Goal: Information Seeking & Learning: Learn about a topic

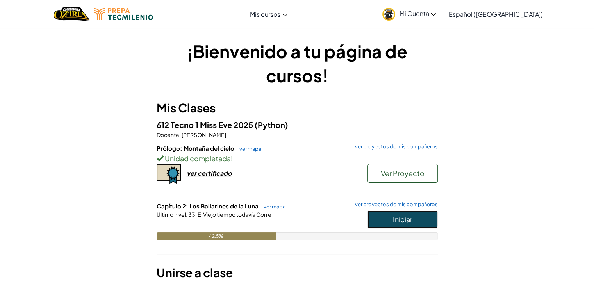
click at [375, 220] on button "Iniciar" at bounding box center [402, 219] width 70 height 18
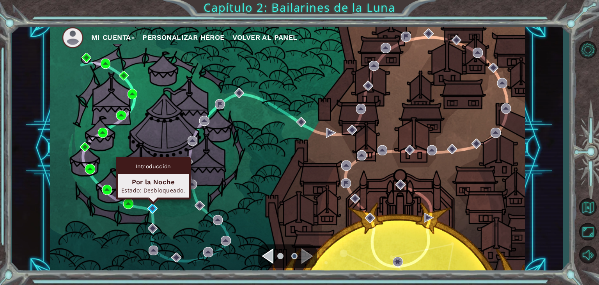
click at [158, 212] on div "Mi Cuenta Personalizar héroe Volver al panel" at bounding box center [287, 148] width 475 height 251
click at [151, 207] on img at bounding box center [153, 208] width 10 height 10
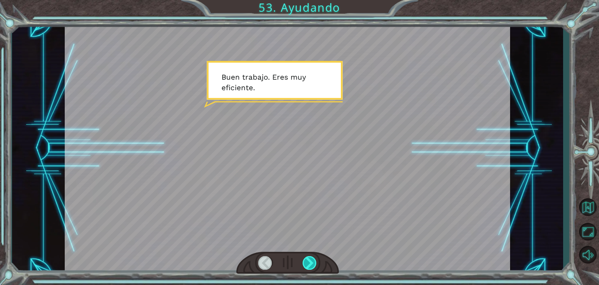
click at [307, 258] on div at bounding box center [310, 263] width 14 height 14
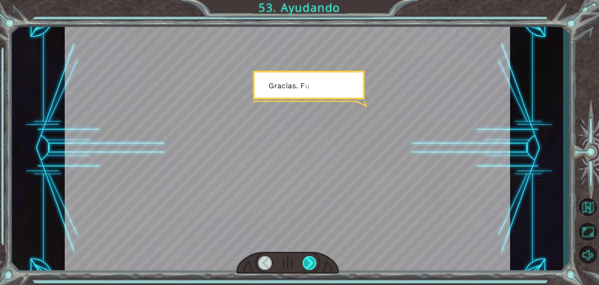
click at [307, 258] on div at bounding box center [310, 263] width 14 height 14
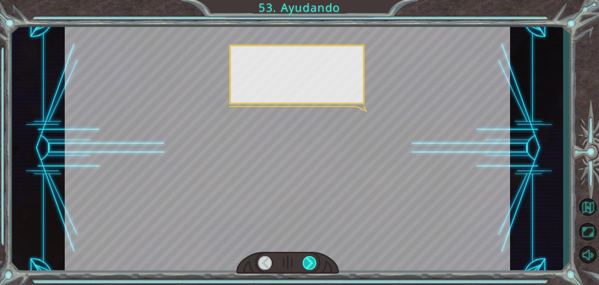
click at [307, 258] on div at bounding box center [310, 263] width 14 height 14
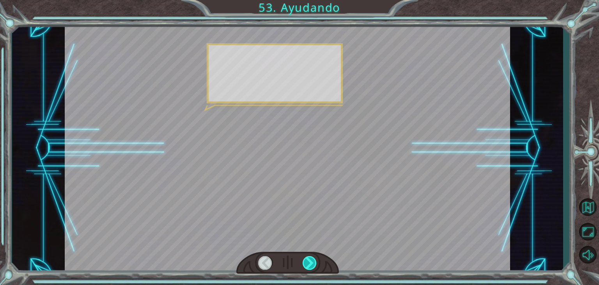
click at [307, 258] on div at bounding box center [310, 263] width 14 height 14
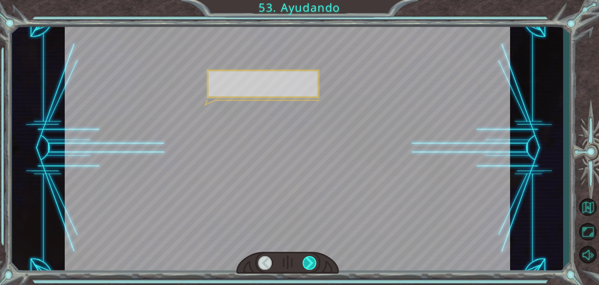
click at [307, 258] on div at bounding box center [310, 263] width 14 height 14
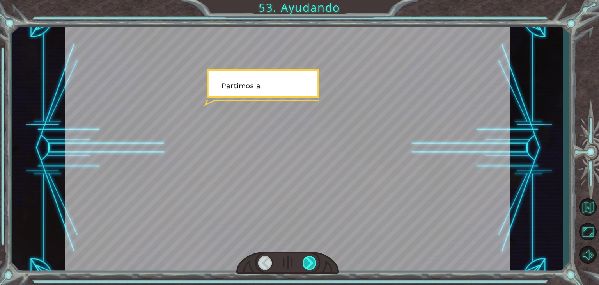
click at [307, 258] on div at bounding box center [310, 263] width 14 height 14
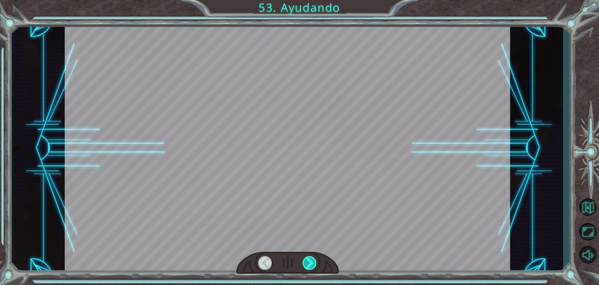
click at [307, 258] on div at bounding box center [310, 263] width 14 height 14
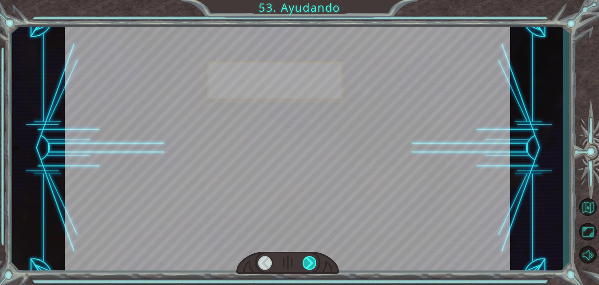
click at [311, 261] on div at bounding box center [310, 263] width 14 height 14
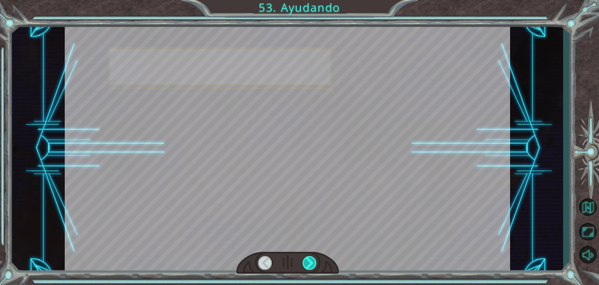
click at [311, 261] on div at bounding box center [310, 263] width 14 height 14
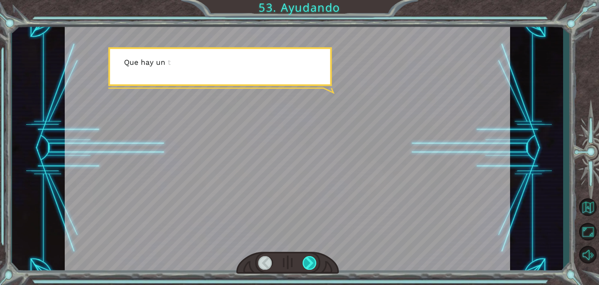
click at [311, 261] on div at bounding box center [310, 263] width 14 height 14
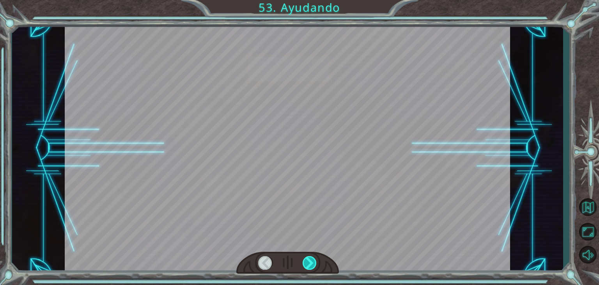
click at [311, 261] on div at bounding box center [310, 263] width 14 height 14
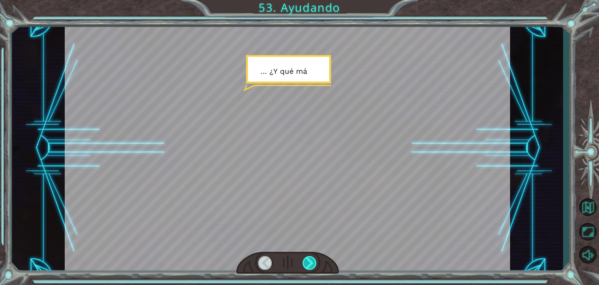
click at [311, 261] on div at bounding box center [310, 263] width 14 height 14
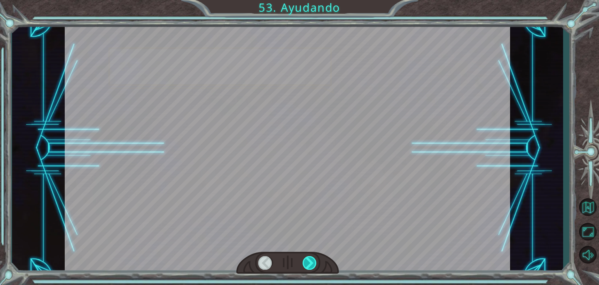
click at [311, 261] on div at bounding box center [310, 263] width 14 height 14
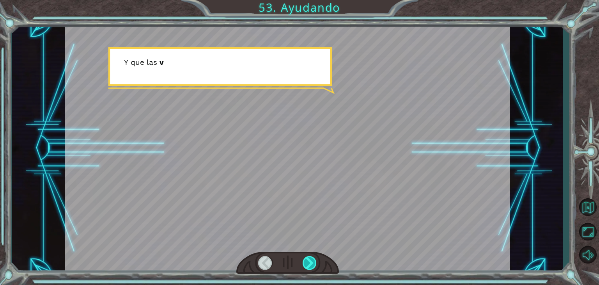
click at [311, 261] on div at bounding box center [310, 263] width 14 height 14
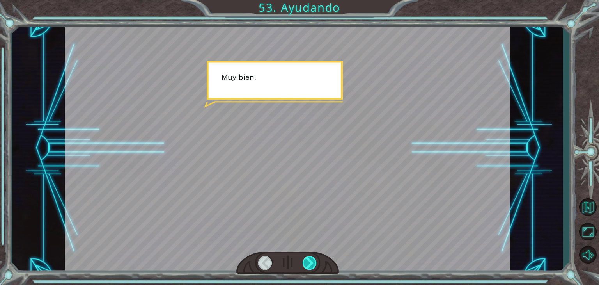
click at [312, 262] on div at bounding box center [310, 263] width 14 height 14
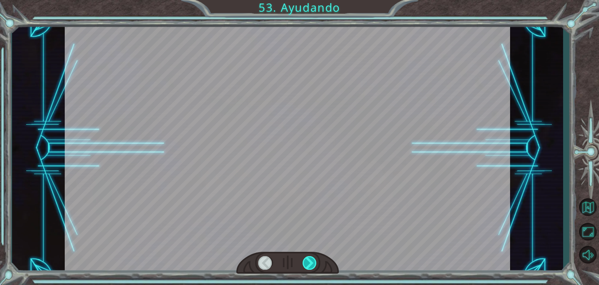
click at [312, 262] on div at bounding box center [310, 263] width 14 height 14
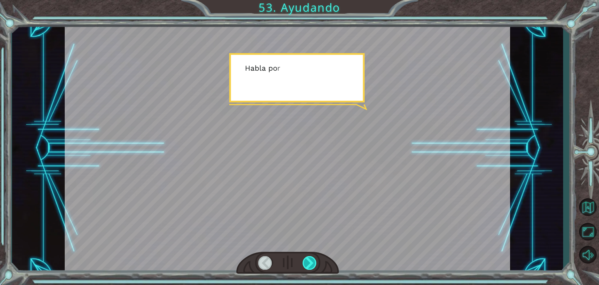
click at [312, 262] on div at bounding box center [310, 263] width 14 height 14
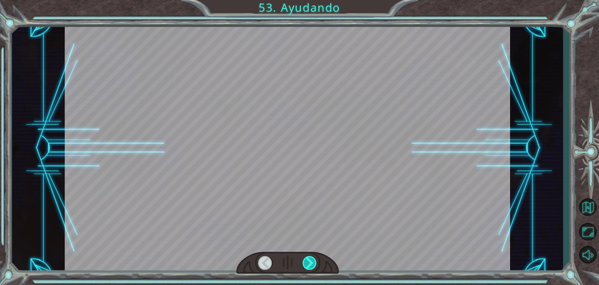
click at [312, 262] on div at bounding box center [310, 263] width 14 height 14
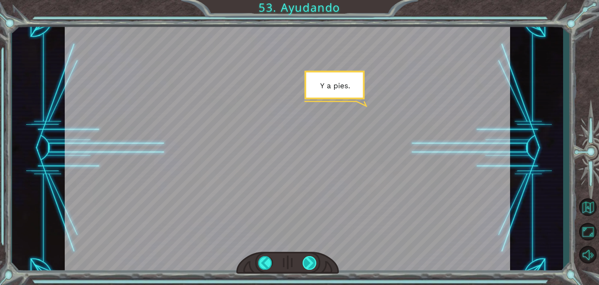
click at [312, 262] on div at bounding box center [310, 263] width 14 height 14
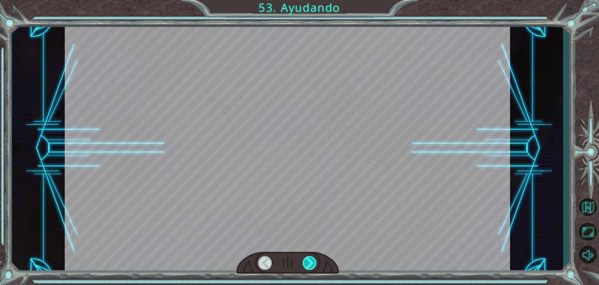
click at [312, 262] on div at bounding box center [310, 263] width 14 height 14
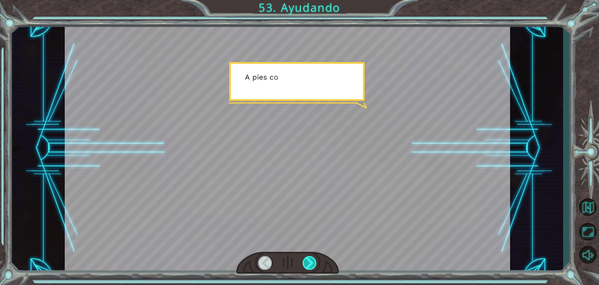
click at [316, 266] on div at bounding box center [310, 263] width 14 height 14
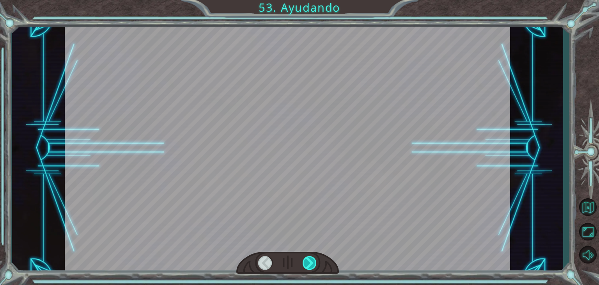
click at [316, 266] on div at bounding box center [310, 263] width 14 height 14
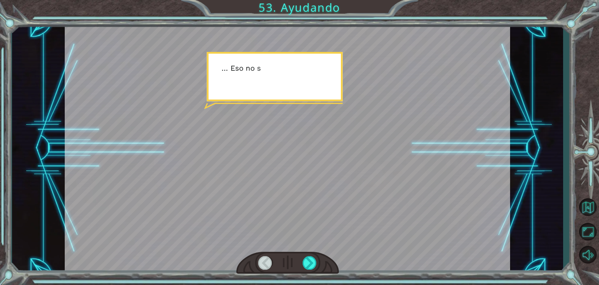
click at [321, 272] on div at bounding box center [287, 263] width 103 height 23
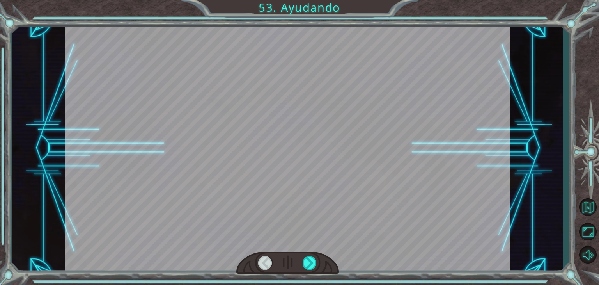
click at [321, 272] on div at bounding box center [287, 263] width 103 height 23
click at [317, 267] on div at bounding box center [310, 263] width 14 height 14
click at [316, 267] on div at bounding box center [310, 263] width 14 height 14
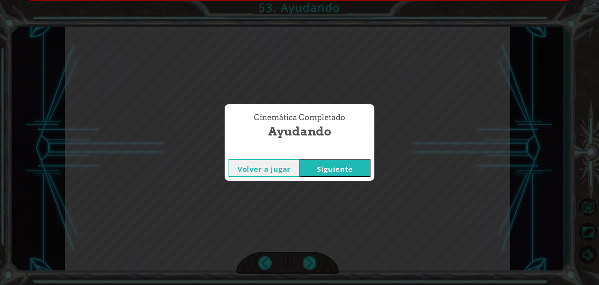
click at [323, 171] on button "Siguiente" at bounding box center [335, 168] width 71 height 18
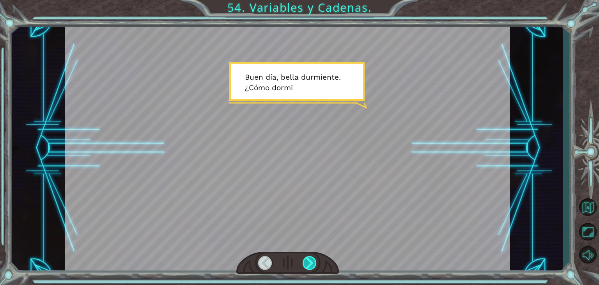
click at [307, 262] on div at bounding box center [310, 263] width 14 height 14
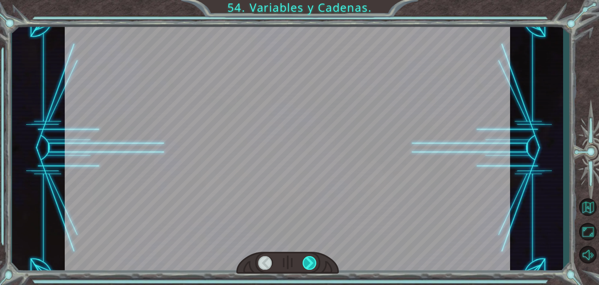
click at [307, 262] on div at bounding box center [310, 263] width 14 height 14
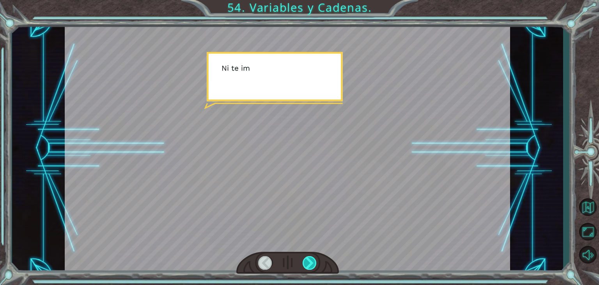
click at [307, 262] on div at bounding box center [310, 263] width 14 height 14
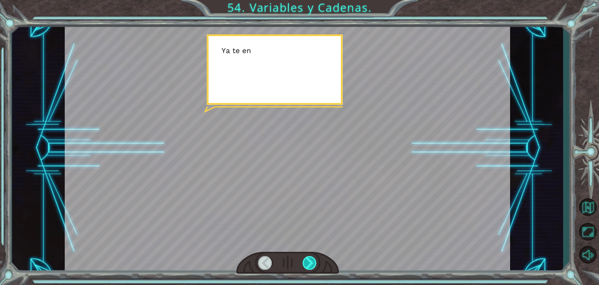
click at [307, 262] on div at bounding box center [310, 263] width 14 height 14
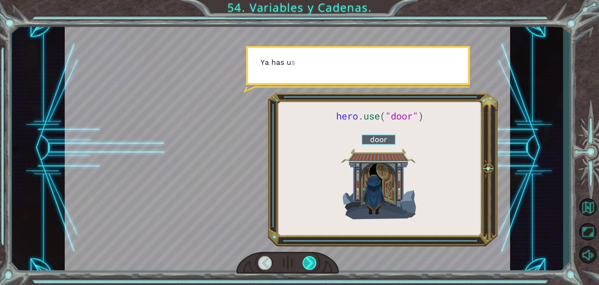
click at [307, 262] on div at bounding box center [310, 263] width 14 height 14
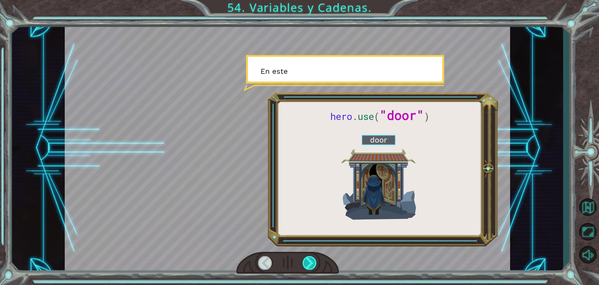
click at [307, 262] on div at bounding box center [310, 263] width 14 height 14
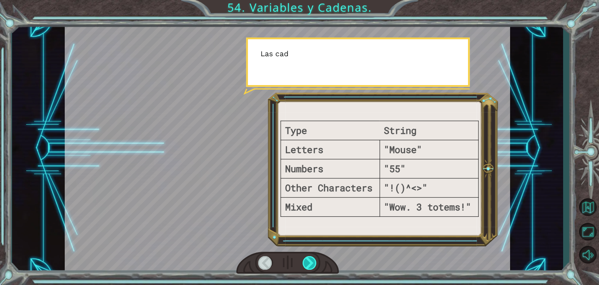
click at [307, 262] on div at bounding box center [310, 263] width 14 height 14
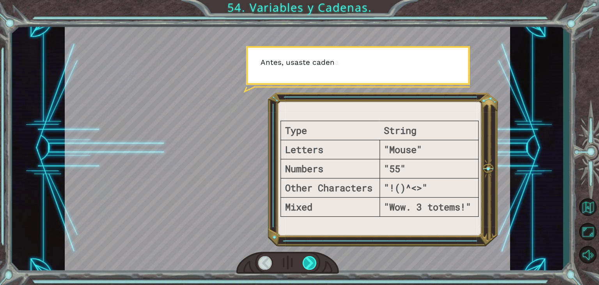
click at [307, 262] on div at bounding box center [310, 263] width 14 height 14
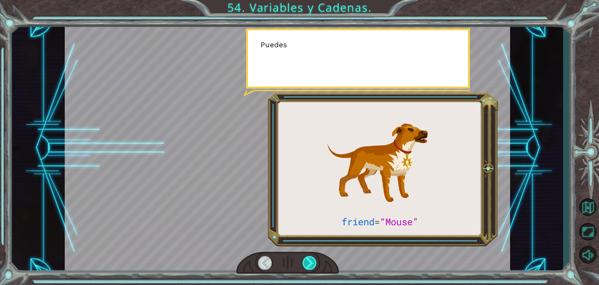
click at [307, 262] on div at bounding box center [310, 263] width 14 height 14
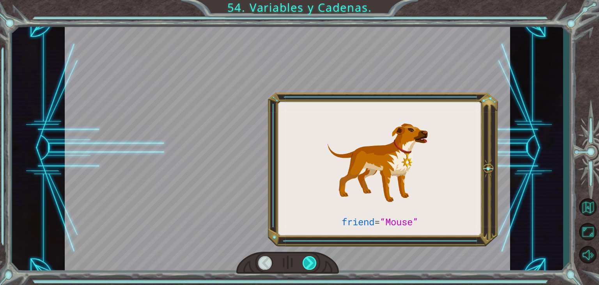
click at [307, 262] on div at bounding box center [310, 263] width 14 height 14
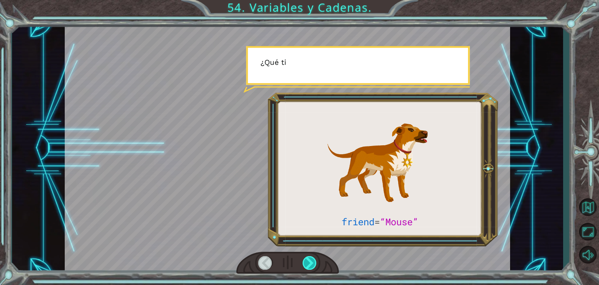
click at [307, 262] on div at bounding box center [310, 263] width 14 height 14
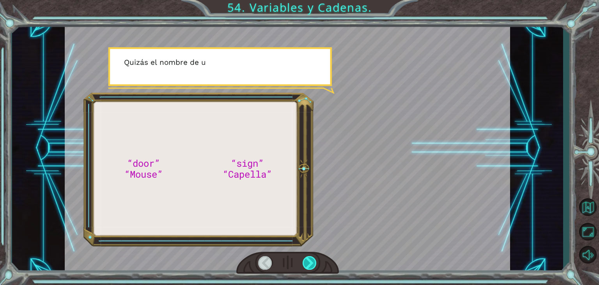
click at [307, 262] on div at bounding box center [310, 263] width 14 height 14
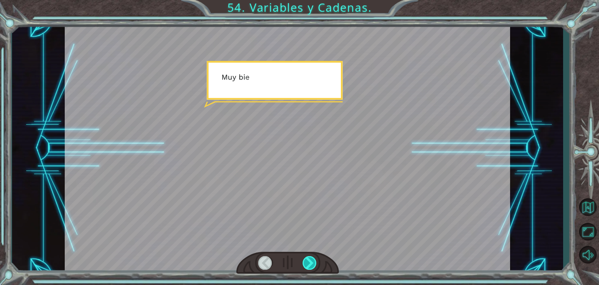
click at [307, 262] on div at bounding box center [310, 263] width 14 height 14
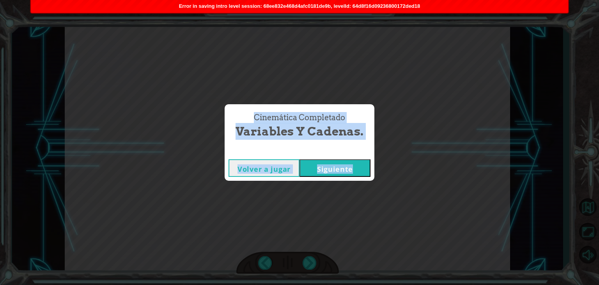
click at [331, 172] on button "Siguiente" at bounding box center [335, 168] width 71 height 18
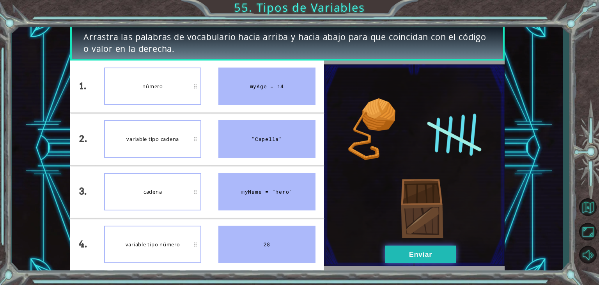
click at [385, 244] on div "1. 2. 3. 4. número variable tipo cadena cadena variable tipo número myAge = 14 …" at bounding box center [287, 165] width 435 height 210
click at [400, 255] on button "Enviar" at bounding box center [420, 254] width 71 height 18
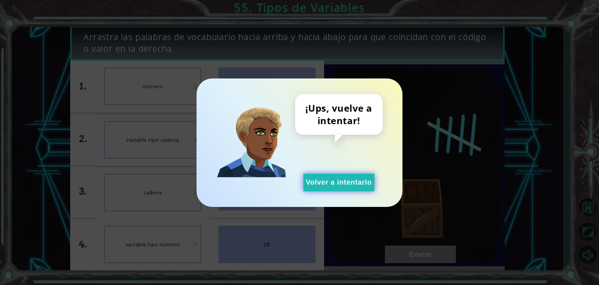
click at [353, 188] on button "Volver a intentarlo" at bounding box center [339, 183] width 71 height 18
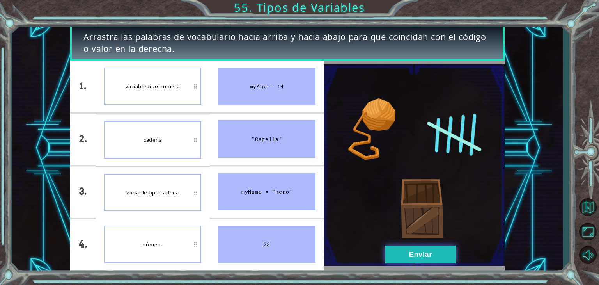
click at [431, 250] on button "Enviar" at bounding box center [420, 254] width 71 height 18
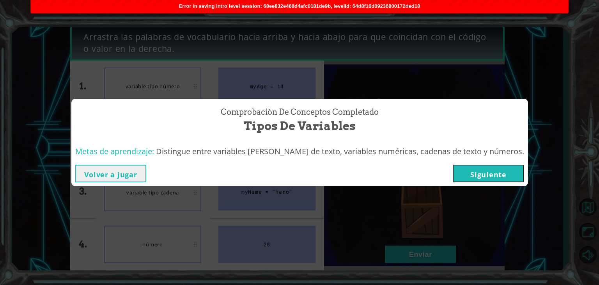
click at [493, 175] on button "Siguiente" at bounding box center [488, 174] width 71 height 18
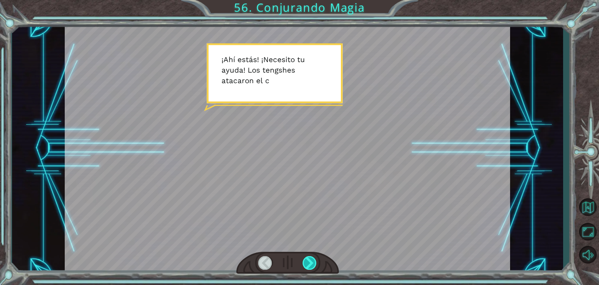
click at [305, 262] on div at bounding box center [310, 263] width 14 height 14
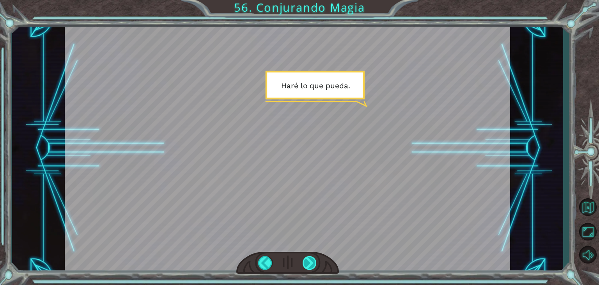
click at [305, 262] on div at bounding box center [310, 263] width 14 height 14
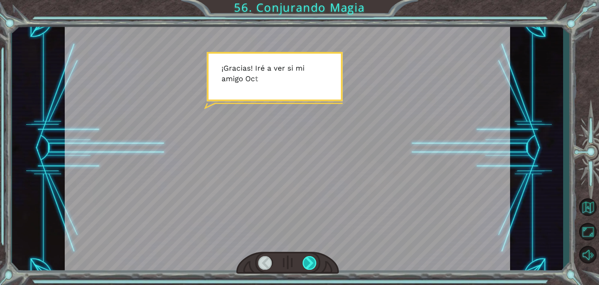
click at [305, 262] on div at bounding box center [310, 263] width 14 height 14
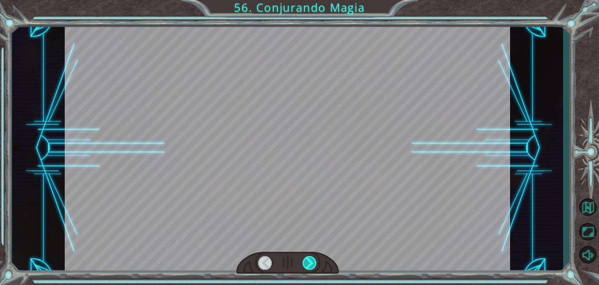
click at [305, 262] on div at bounding box center [310, 263] width 14 height 14
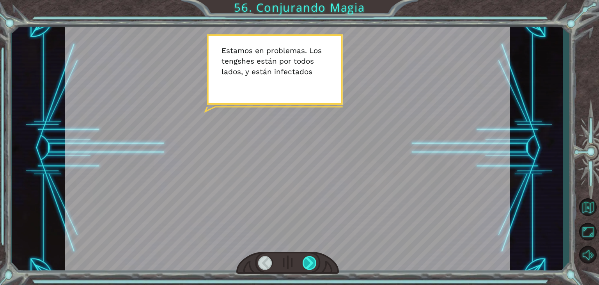
click at [311, 265] on div at bounding box center [310, 263] width 14 height 14
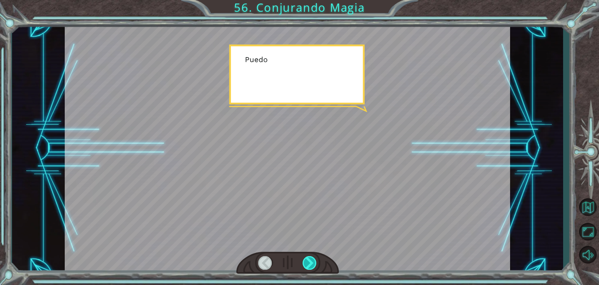
click at [311, 265] on div at bounding box center [310, 263] width 14 height 14
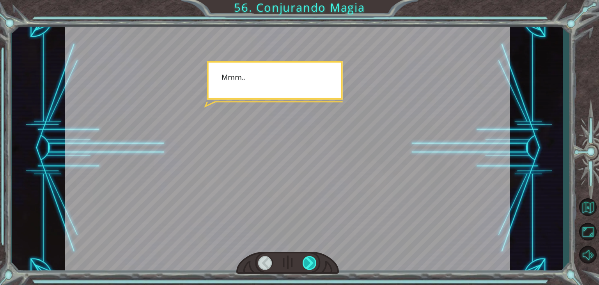
click at [311, 265] on div at bounding box center [310, 263] width 14 height 14
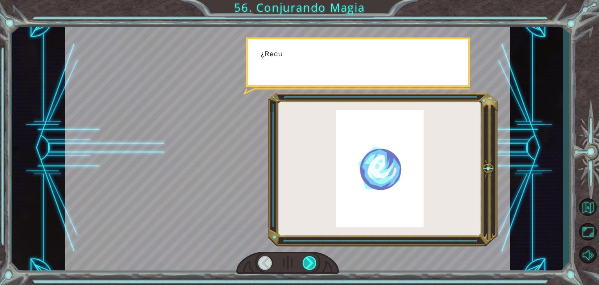
click at [311, 265] on div at bounding box center [310, 263] width 14 height 14
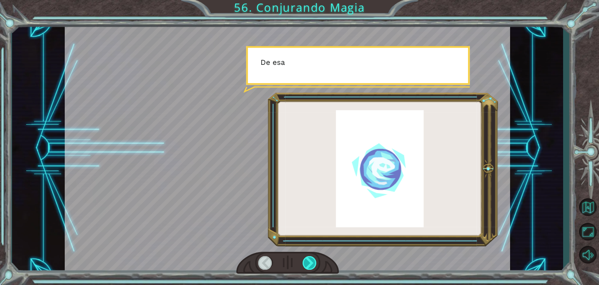
click at [311, 265] on div at bounding box center [310, 263] width 14 height 14
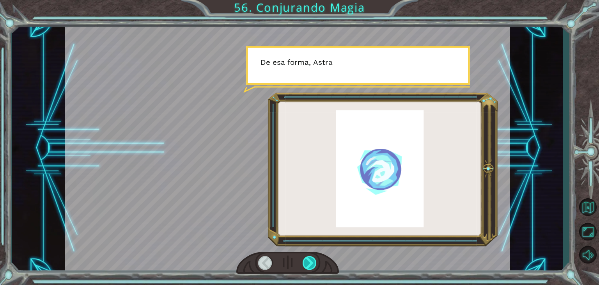
click at [311, 265] on div at bounding box center [310, 263] width 14 height 14
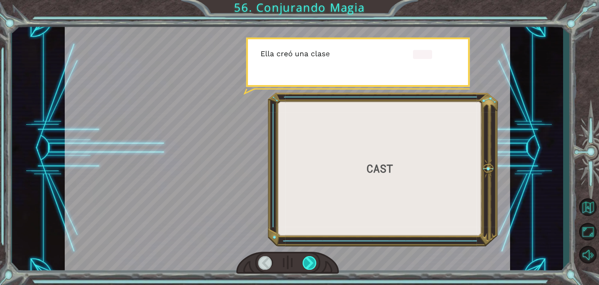
click at [311, 265] on div at bounding box center [310, 263] width 14 height 14
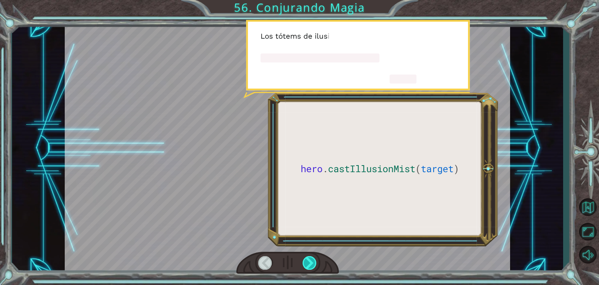
click at [311, 265] on div at bounding box center [310, 263] width 14 height 14
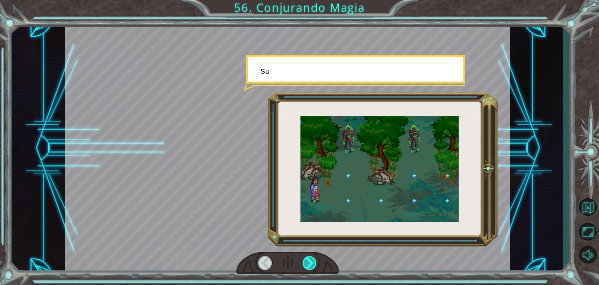
click at [311, 265] on div at bounding box center [310, 263] width 14 height 14
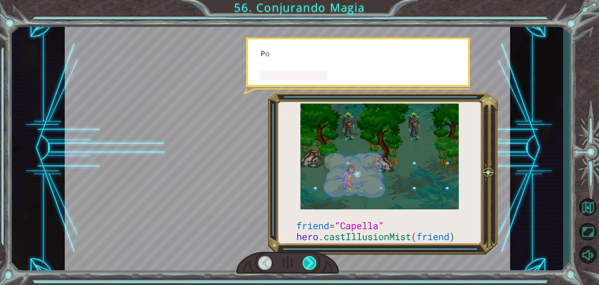
click at [311, 265] on div at bounding box center [310, 263] width 14 height 14
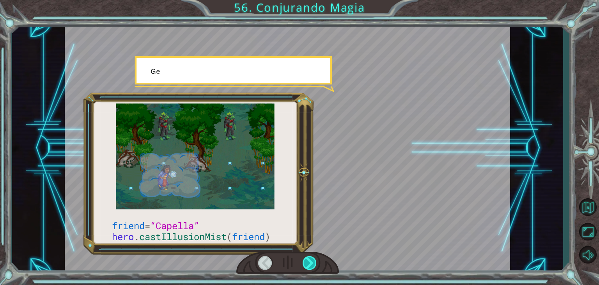
click at [311, 265] on div at bounding box center [310, 263] width 14 height 14
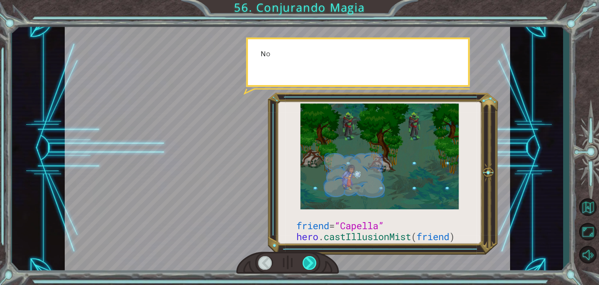
click at [311, 265] on div at bounding box center [310, 263] width 14 height 14
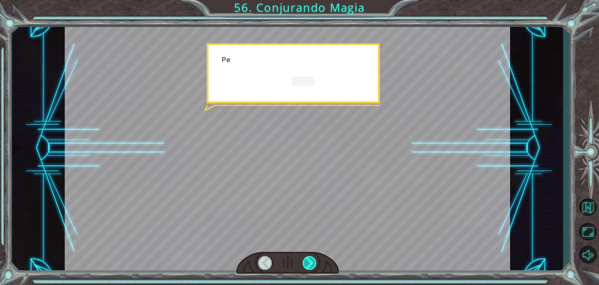
click at [311, 265] on div at bounding box center [310, 263] width 14 height 14
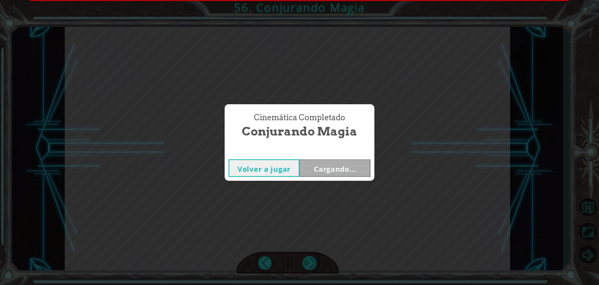
click at [311, 265] on div "Cinemática Completado Conjurando Magia Volver a jugar Cargando..." at bounding box center [299, 142] width 599 height 285
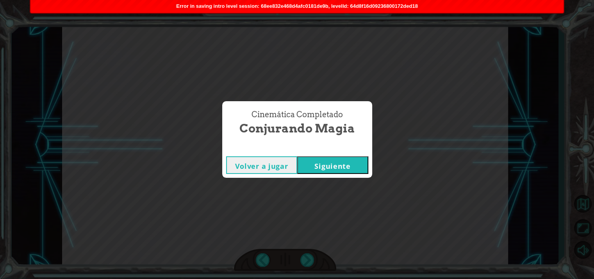
click at [332, 180] on div "Cinemática Completado Conjurando Magia Volver a jugar Siguiente" at bounding box center [297, 139] width 594 height 279
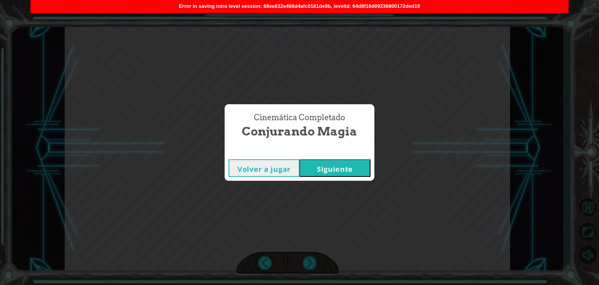
click at [334, 174] on button "Siguiente" at bounding box center [335, 168] width 71 height 18
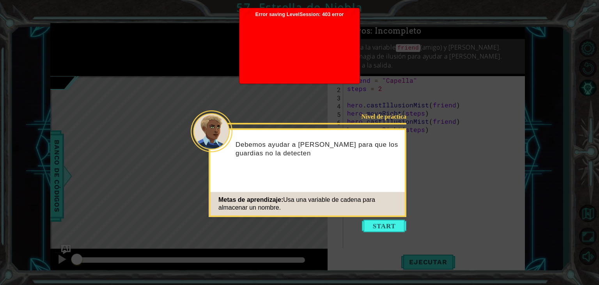
click at [259, 98] on icon at bounding box center [299, 142] width 599 height 285
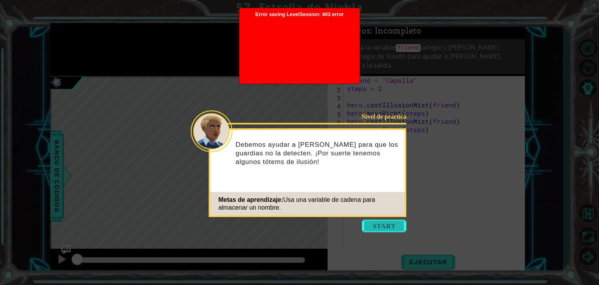
click at [384, 230] on button "Start" at bounding box center [384, 226] width 44 height 12
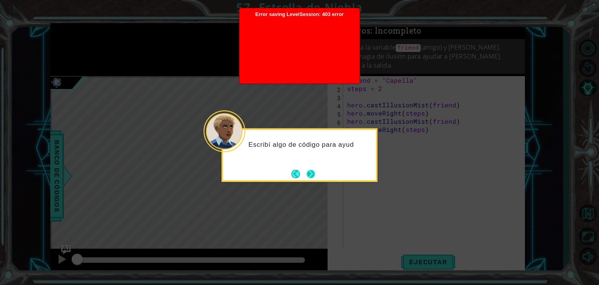
click at [315, 176] on button "Next" at bounding box center [311, 174] width 12 height 12
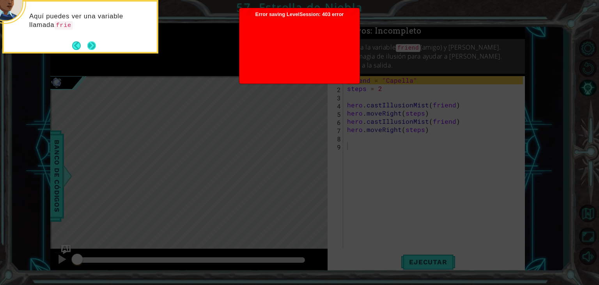
click at [94, 44] on button "Next" at bounding box center [91, 45] width 9 height 9
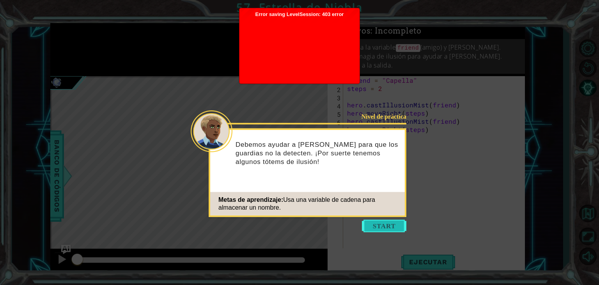
click at [389, 228] on button "Start" at bounding box center [384, 226] width 44 height 12
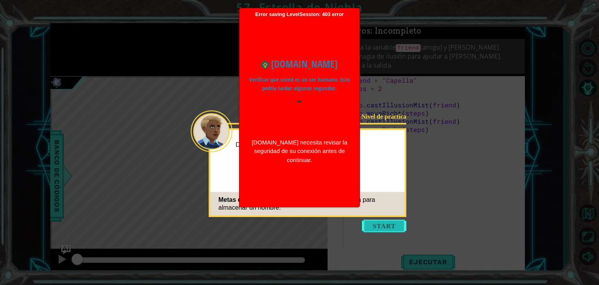
click at [374, 220] on button "Start" at bounding box center [384, 226] width 44 height 12
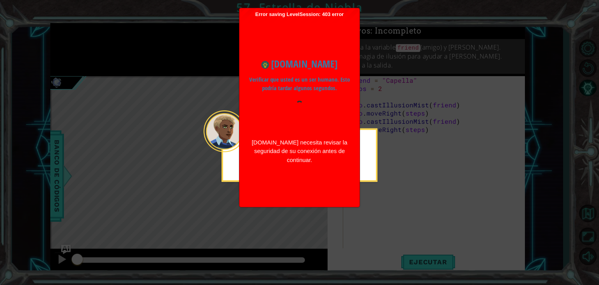
click at [374, 220] on icon at bounding box center [299, 142] width 599 height 285
click at [531, 199] on icon at bounding box center [299, 142] width 599 height 285
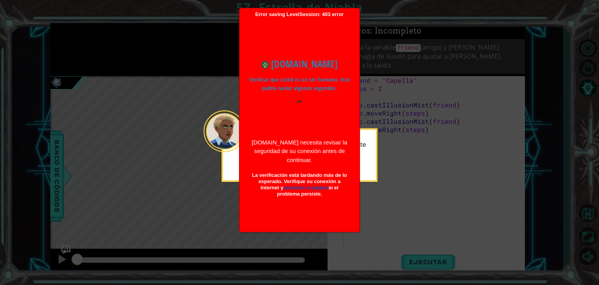
click at [366, 154] on p "Escribí algo de código para ayudarte a ocultar a [PERSON_NAME]." at bounding box center [310, 148] width 122 height 17
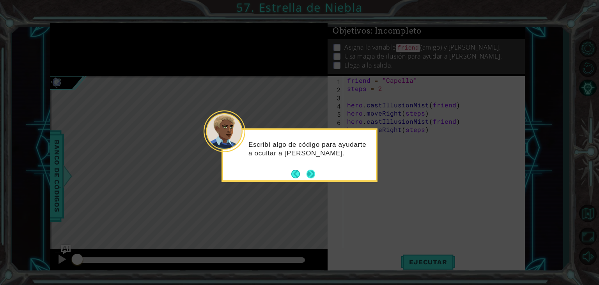
click at [312, 174] on button "Next" at bounding box center [311, 173] width 9 height 9
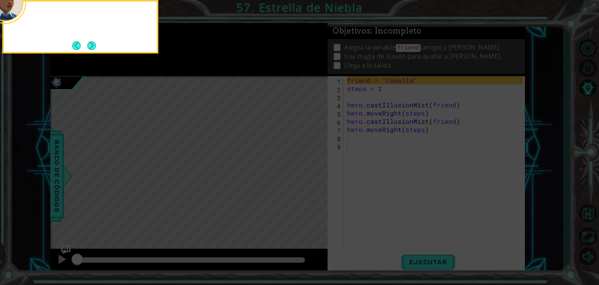
click at [312, 174] on icon at bounding box center [299, 43] width 599 height 484
click at [93, 44] on button "Next" at bounding box center [92, 45] width 11 height 11
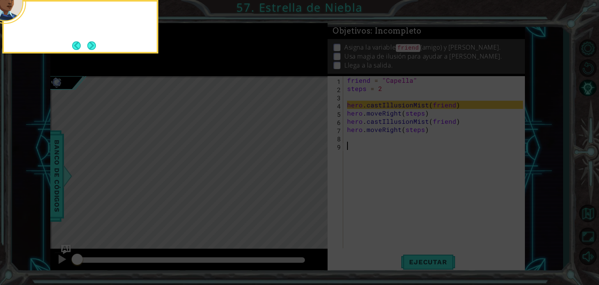
click at [93, 44] on button "Next" at bounding box center [92, 46] width 10 height 10
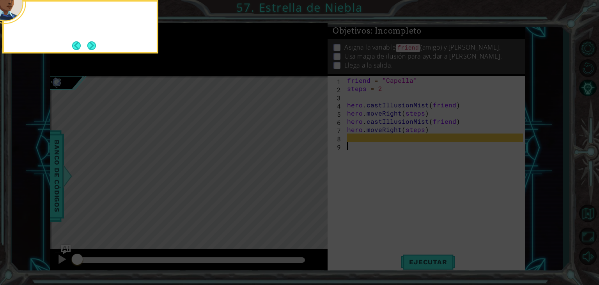
click at [93, 44] on button "Next" at bounding box center [91, 45] width 9 height 9
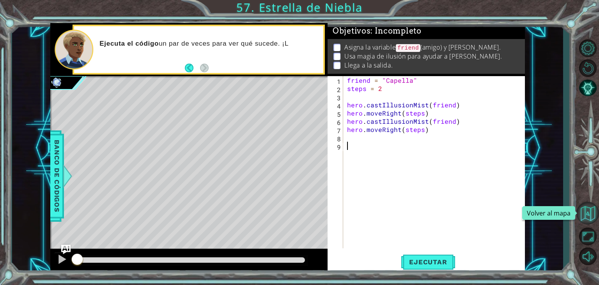
click at [596, 217] on button "Volver al mapa" at bounding box center [588, 213] width 23 height 23
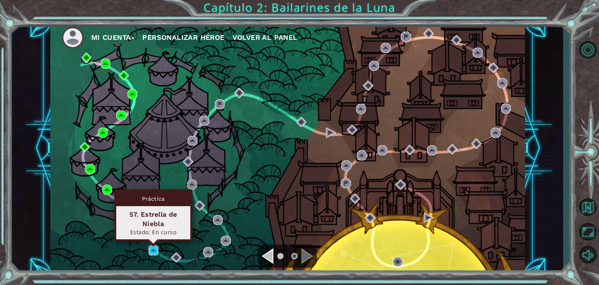
click at [158, 252] on img at bounding box center [154, 250] width 10 height 10
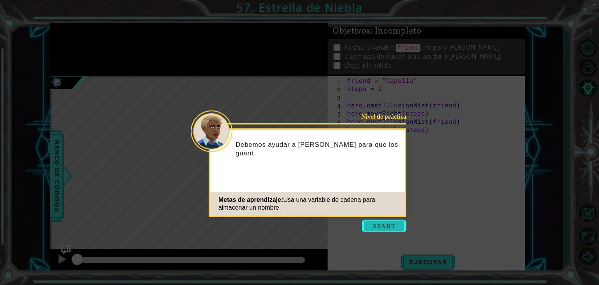
click at [389, 227] on button "Start" at bounding box center [384, 226] width 44 height 12
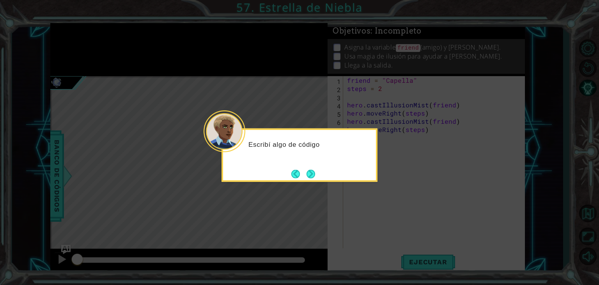
click at [307, 181] on div "Escribí algo de código" at bounding box center [300, 154] width 156 height 53
click at [307, 180] on div "Escribí algo de código para ayudarte" at bounding box center [300, 154] width 156 height 53
click at [315, 176] on button "Next" at bounding box center [311, 173] width 9 height 9
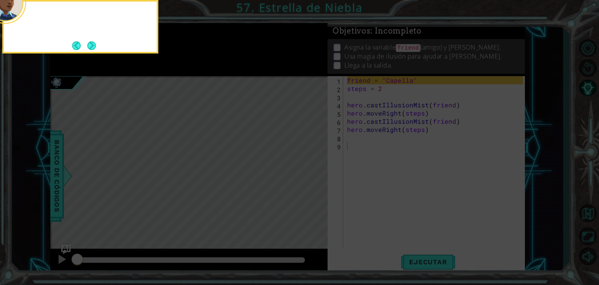
click at [315, 176] on icon at bounding box center [299, 43] width 599 height 484
click at [95, 47] on button "Next" at bounding box center [91, 45] width 9 height 9
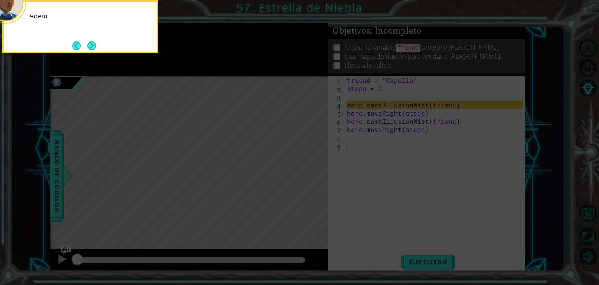
click at [95, 47] on button "Next" at bounding box center [91, 45] width 9 height 9
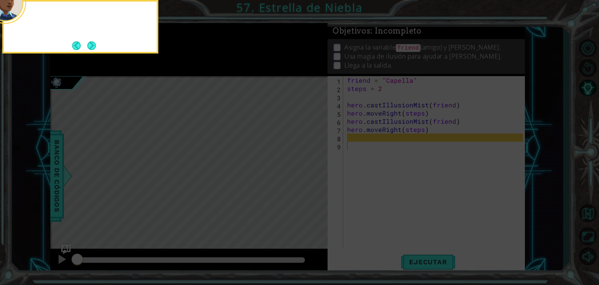
click at [95, 47] on button "Next" at bounding box center [91, 45] width 9 height 9
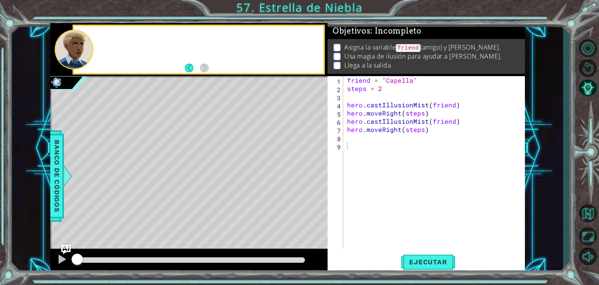
click at [95, 47] on div at bounding box center [208, 49] width 229 height 19
click at [95, 47] on div "E" at bounding box center [208, 50] width 229 height 28
click at [295, 241] on div "methods hero use(thing) moveUp(steps) moveDown(steps) moveLeft(steps) moveRight…" at bounding box center [287, 148] width 475 height 251
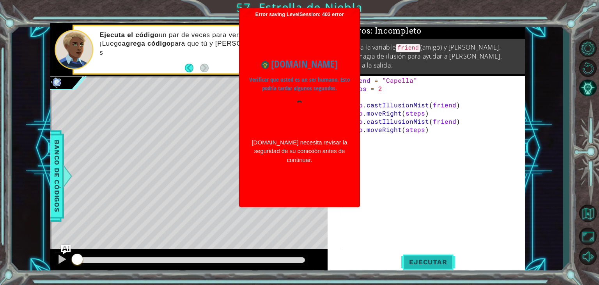
click at [431, 270] on button "Ejecutar" at bounding box center [428, 262] width 53 height 20
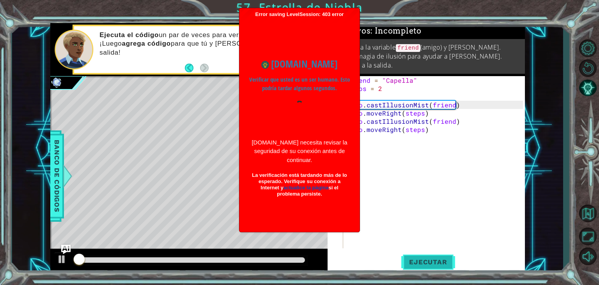
scroll to position [3, 0]
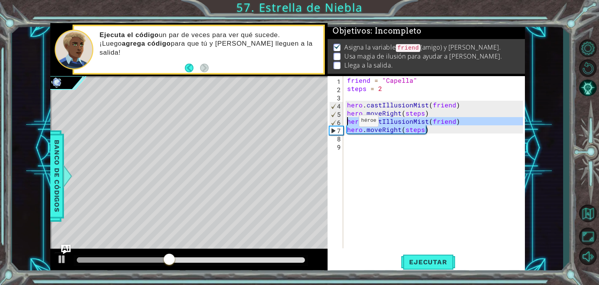
drag, startPoint x: 430, startPoint y: 132, endPoint x: 345, endPoint y: 122, distance: 85.6
click at [345, 122] on div "1 2 3 4 5 6 7 8 9 friend = "Capella" steps = 2 hero . castIllusionMist ( friend…" at bounding box center [425, 162] width 195 height 172
type textarea "hero.castIllusionMist(friend) hero.moveRight(steps)"
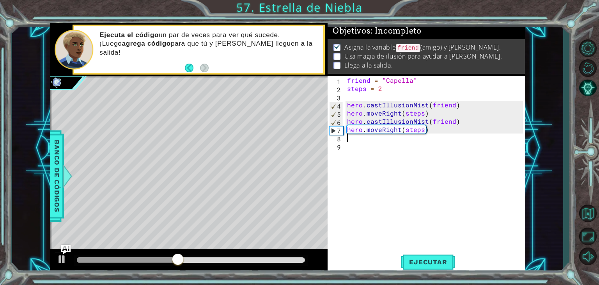
click at [359, 140] on div "friend = "Capella" steps = 2 hero . castIllusionMist ( friend ) hero . moveRigh…" at bounding box center [436, 170] width 181 height 188
paste textarea "hero.moveRight(steps)"
type textarea "hero.moveRight(steps)"
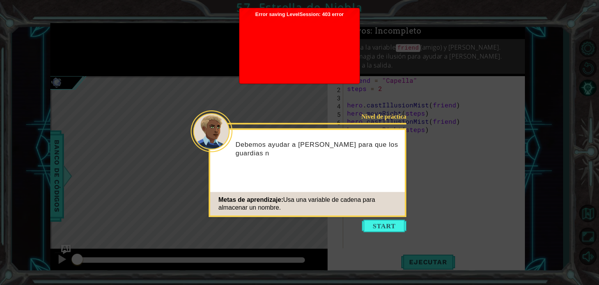
click at [375, 233] on icon at bounding box center [299, 142] width 599 height 285
click at [377, 229] on button "Start" at bounding box center [384, 226] width 44 height 12
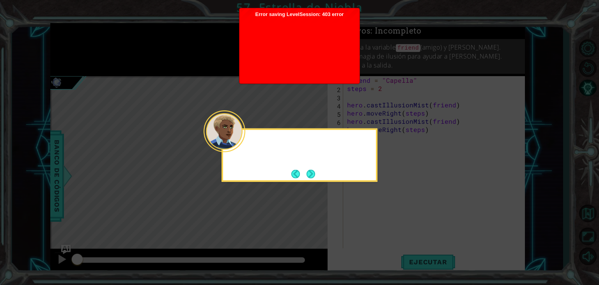
click at [377, 229] on icon at bounding box center [299, 142] width 599 height 285
click at [307, 174] on button "Next" at bounding box center [311, 173] width 9 height 9
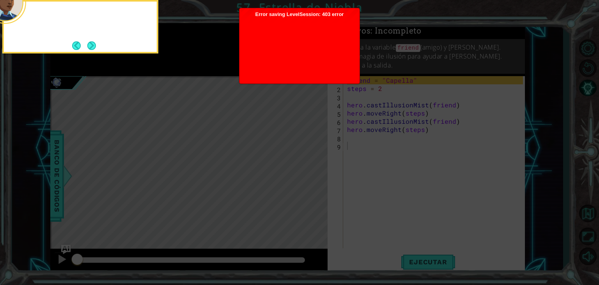
click at [306, 174] on icon at bounding box center [299, 43] width 599 height 484
click at [94, 50] on button "Next" at bounding box center [92, 46] width 10 height 10
click at [94, 50] on body "1 ההההההההההההההההההההההההההההההההההההההההההההההההההההההההההההההההההההההההההההה…" at bounding box center [299, 142] width 599 height 285
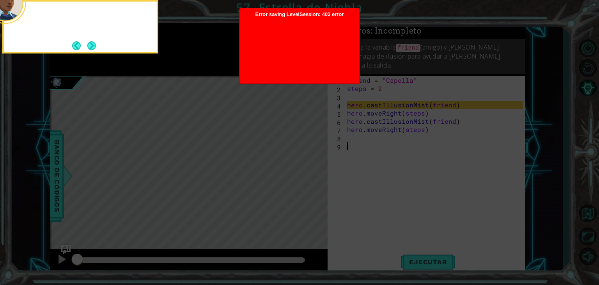
click at [94, 50] on button "Next" at bounding box center [91, 45] width 9 height 9
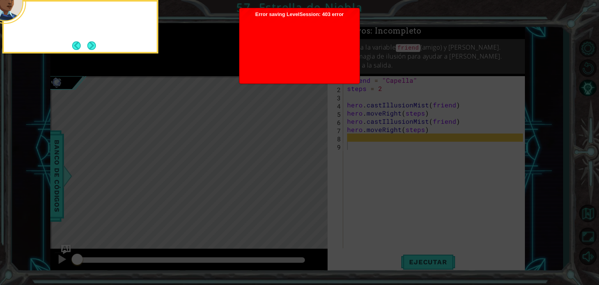
click at [94, 50] on button "Next" at bounding box center [91, 45] width 9 height 9
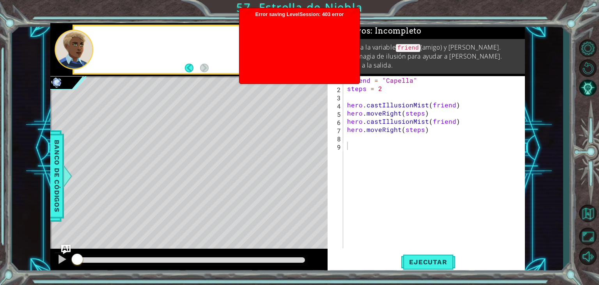
click at [94, 50] on div at bounding box center [208, 49] width 229 height 19
drag, startPoint x: 94, startPoint y: 50, endPoint x: 424, endPoint y: 267, distance: 394.8
click at [424, 267] on div "1 ההההההההההההההההההההההההההההההההההההההההההההההההההההההההההההההההההההההההההההה…" at bounding box center [287, 148] width 475 height 251
click at [426, 261] on span "Ejecutar" at bounding box center [428, 262] width 53 height 8
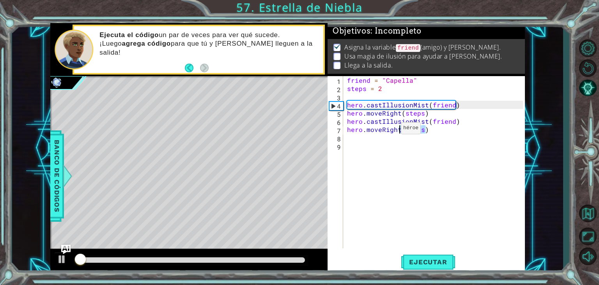
scroll to position [3, 0]
drag, startPoint x: 429, startPoint y: 132, endPoint x: 355, endPoint y: 125, distance: 74.9
click at [355, 125] on div "friend = "Capella" steps = 2 hero . castIllusionMist ( friend ) hero . moveRigh…" at bounding box center [436, 170] width 181 height 188
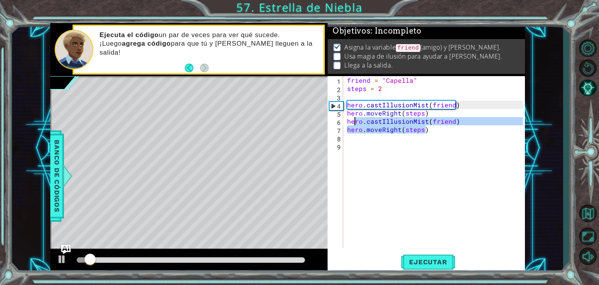
click at [426, 129] on div "friend = "Capella" steps = 2 hero . castIllusionMist ( friend ) hero . moveRigh…" at bounding box center [435, 162] width 178 height 172
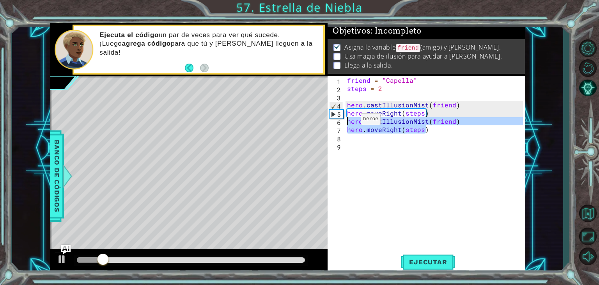
drag, startPoint x: 426, startPoint y: 129, endPoint x: 348, endPoint y: 121, distance: 78.9
click at [348, 121] on div "friend = "Capella" steps = 2 hero . castIllusionMist ( friend ) hero . moveRigh…" at bounding box center [436, 170] width 181 height 188
type textarea "hero.castIllusionMist(friend) hero.moveRight(steps)"
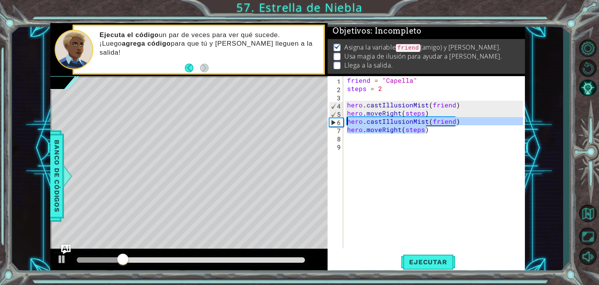
click at [353, 141] on div "friend = "Capella" steps = 2 hero . castIllusionMist ( friend ) hero . moveRigh…" at bounding box center [436, 170] width 181 height 188
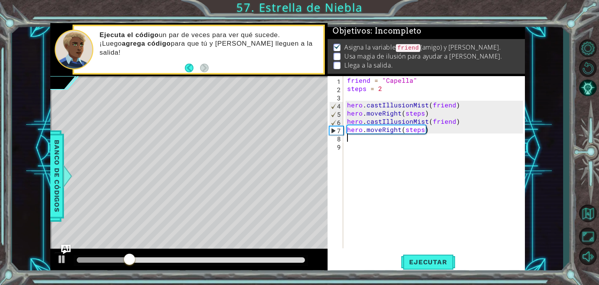
paste textarea "hero.moveRight(steps)"
type textarea "hero.moveRight(steps)"
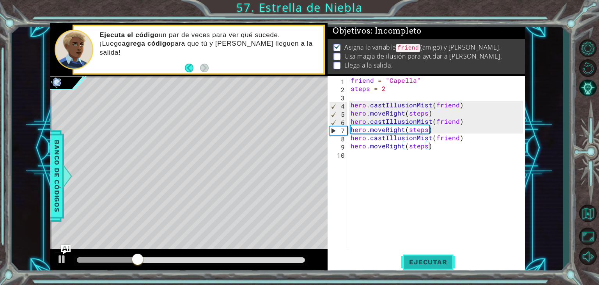
click at [440, 267] on button "Ejecutar" at bounding box center [428, 262] width 53 height 20
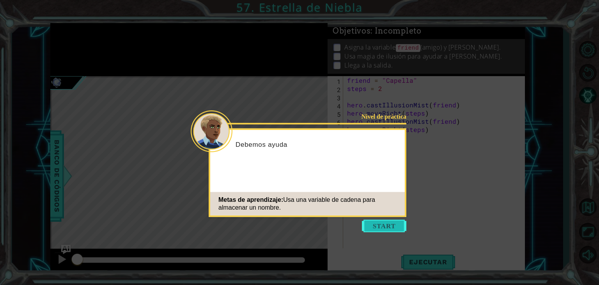
click at [387, 222] on button "Start" at bounding box center [384, 226] width 44 height 12
